Goal: Task Accomplishment & Management: Complete application form

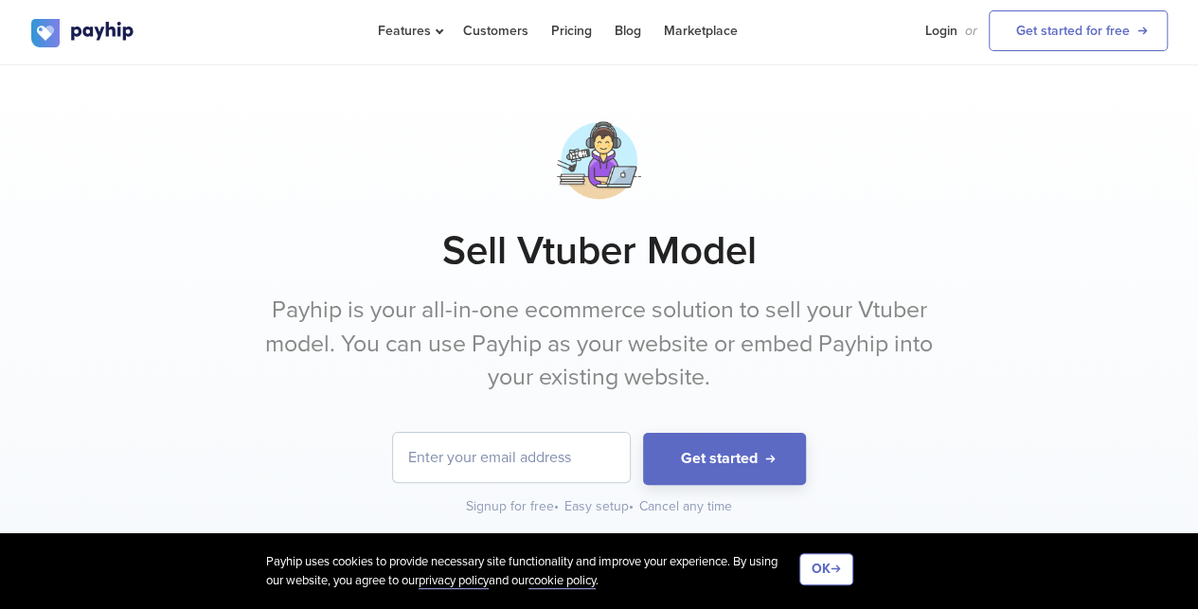
click at [888, 359] on p "Payhip is your all-in-one ecommerce solution to sell your Vtuber model. You can…" at bounding box center [599, 344] width 710 height 101
click at [938, 29] on link "Login" at bounding box center [941, 31] width 32 height 62
click at [1063, 28] on link "Get started for free" at bounding box center [1077, 30] width 179 height 41
